Goal: Information Seeking & Learning: Learn about a topic

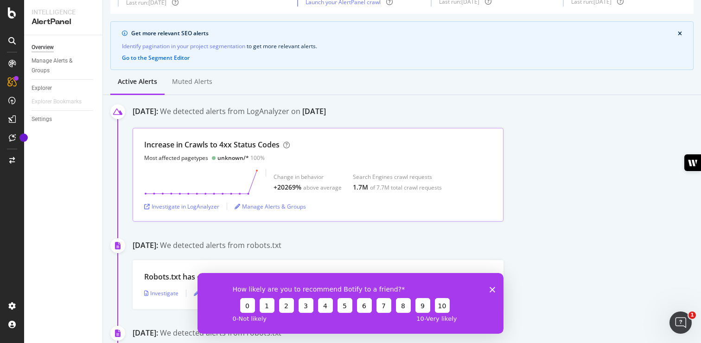
scroll to position [51, 0]
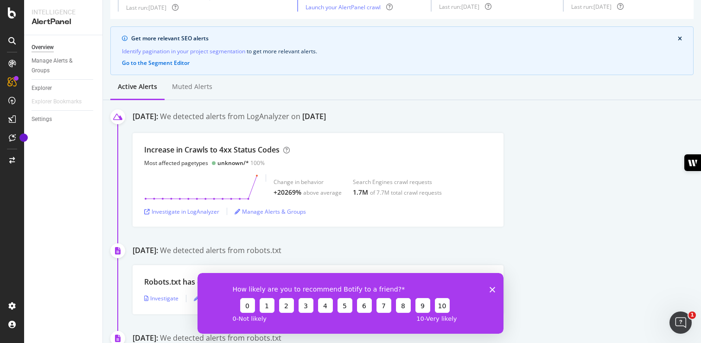
click at [491, 292] on div "How likely are you to recommend Botify to a friend? 0 1 2 3 4 5 6 7 8 9 10 0 - …" at bounding box center [350, 303] width 306 height 61
click at [492, 291] on icon "Close survey" at bounding box center [492, 289] width 6 height 6
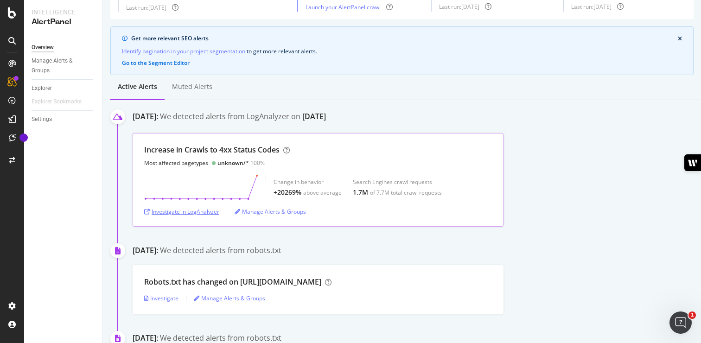
click at [204, 214] on div "Investigate in LogAnalyzer" at bounding box center [181, 212] width 75 height 8
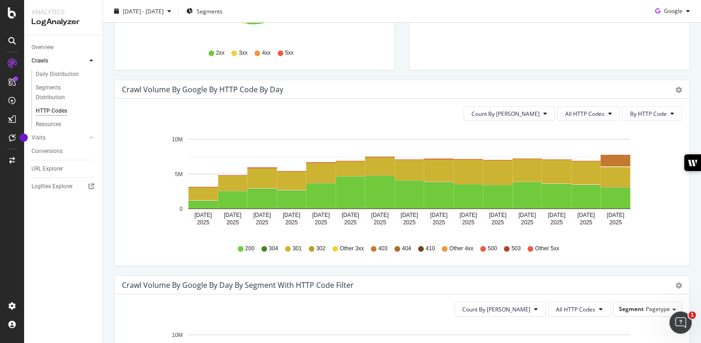
scroll to position [231, 0]
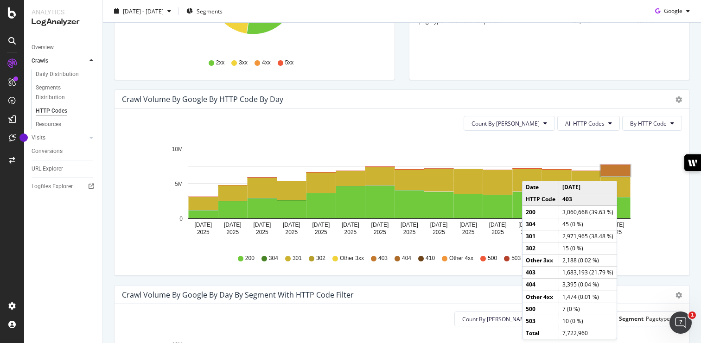
click at [619, 172] on rect "A chart." at bounding box center [616, 170] width 30 height 11
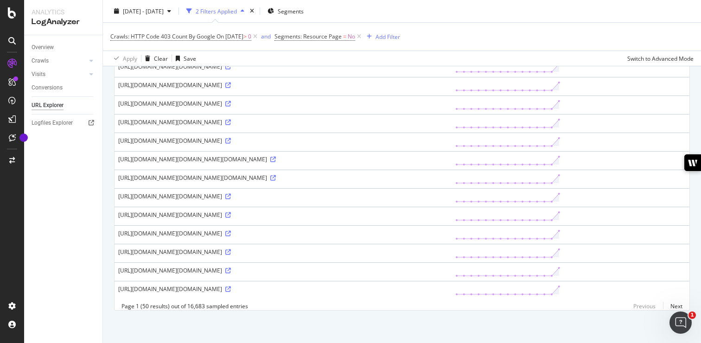
scroll to position [1156, 0]
click at [669, 307] on link "Next" at bounding box center [672, 305] width 19 height 13
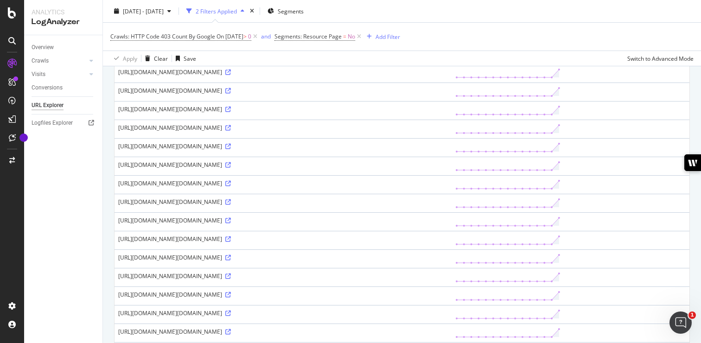
scroll to position [0, 0]
